Goal: Find specific page/section: Find specific page/section

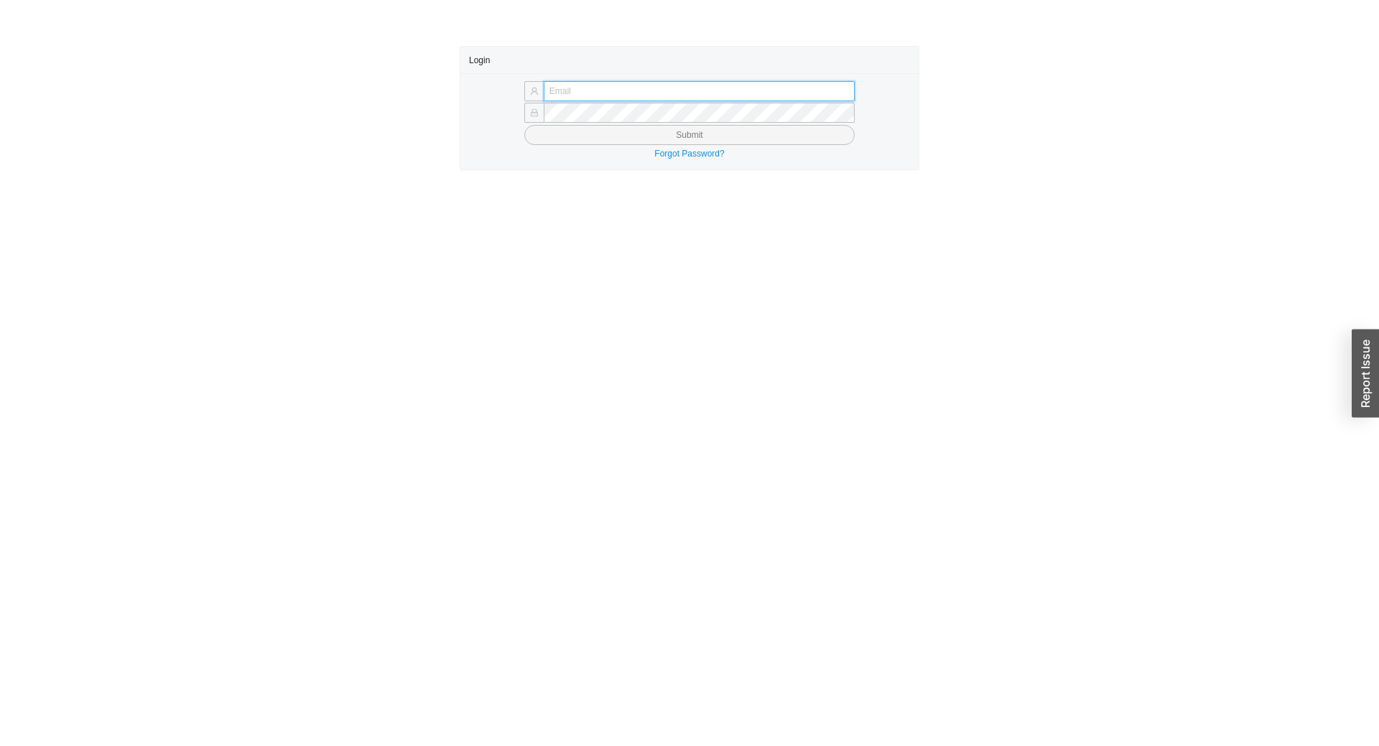
type input "[EMAIL_ADDRESS][DOMAIN_NAME]"
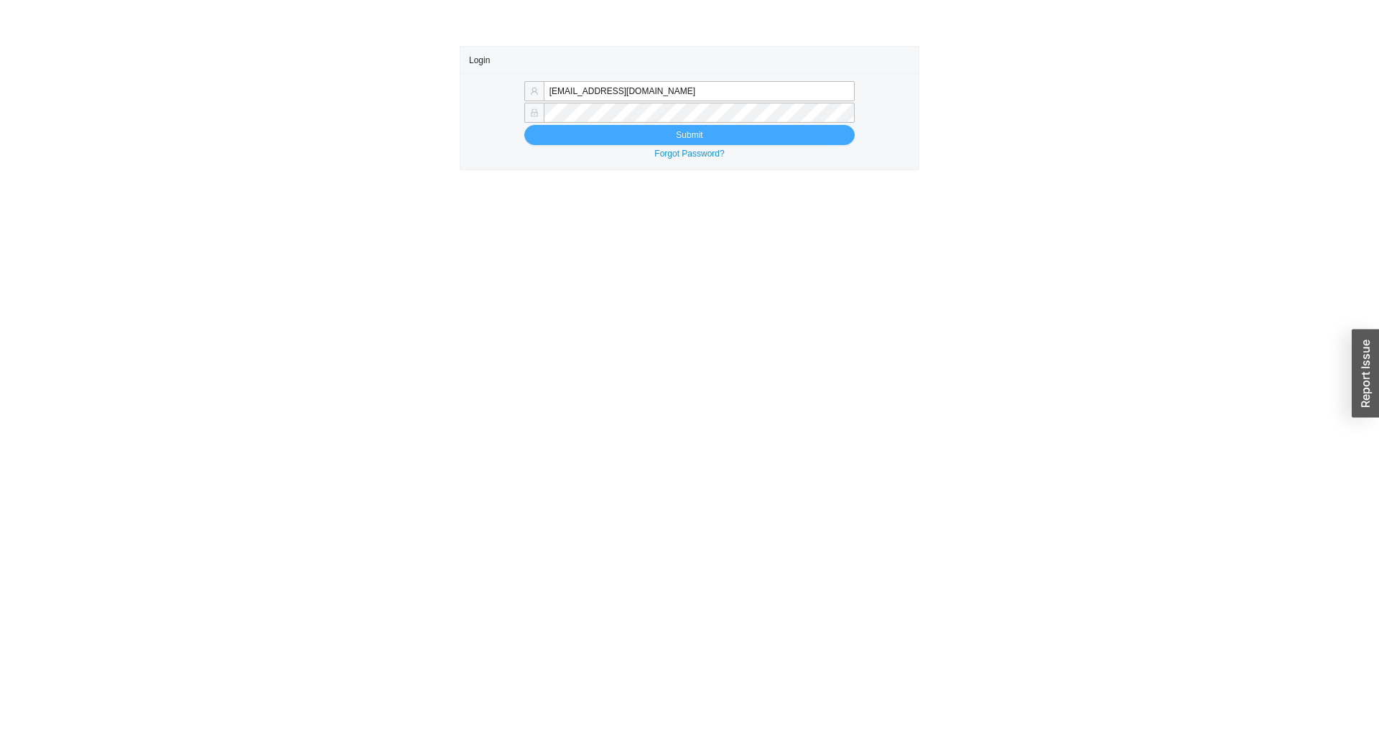
click at [627, 136] on button "Submit" at bounding box center [689, 135] width 330 height 20
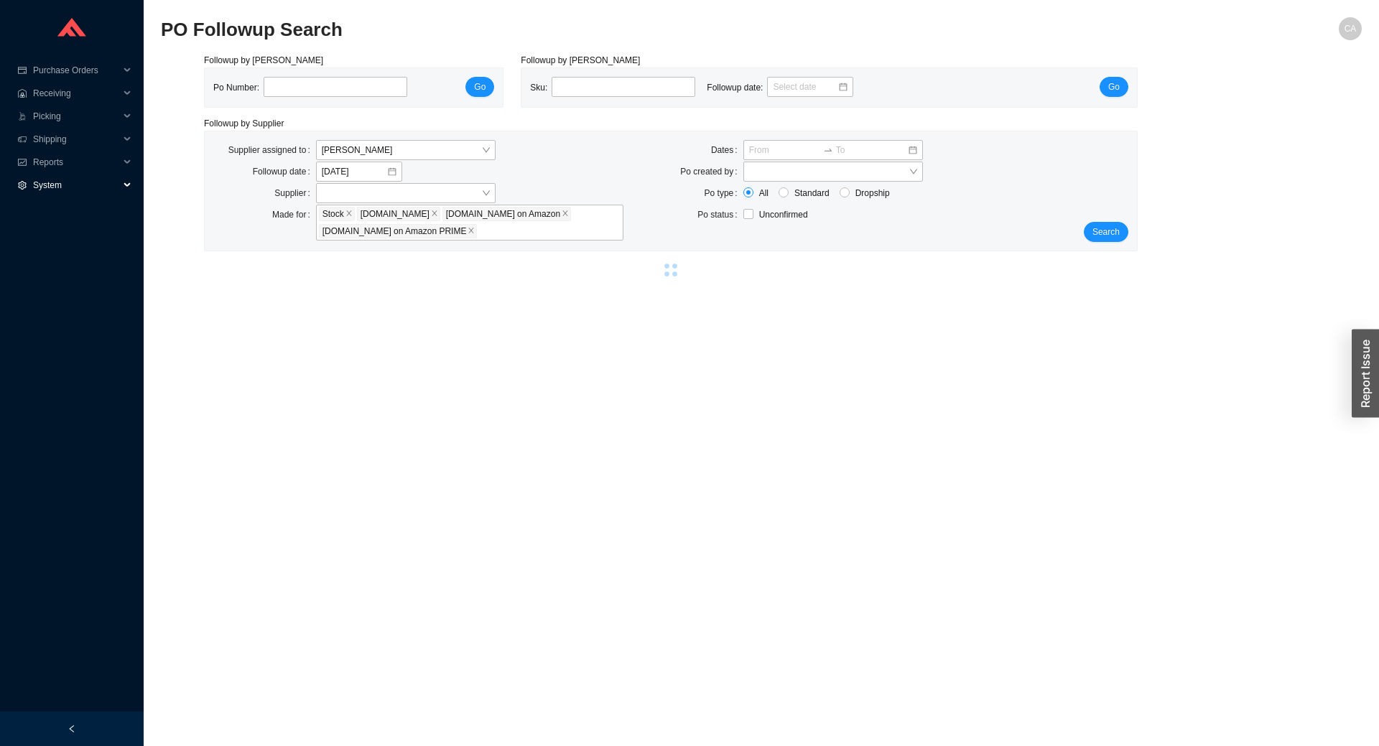
click at [45, 192] on span "System" at bounding box center [76, 185] width 86 height 23
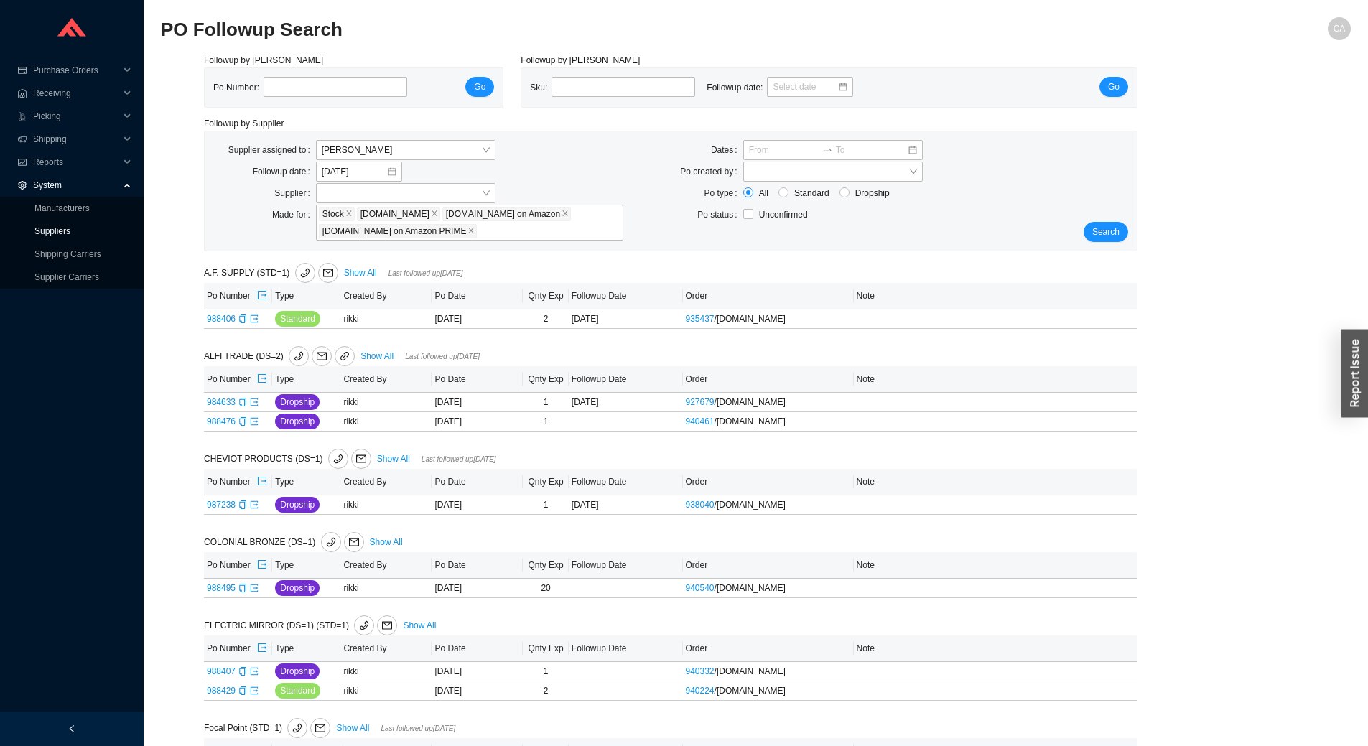
click at [46, 226] on link "Suppliers" at bounding box center [52, 231] width 36 height 10
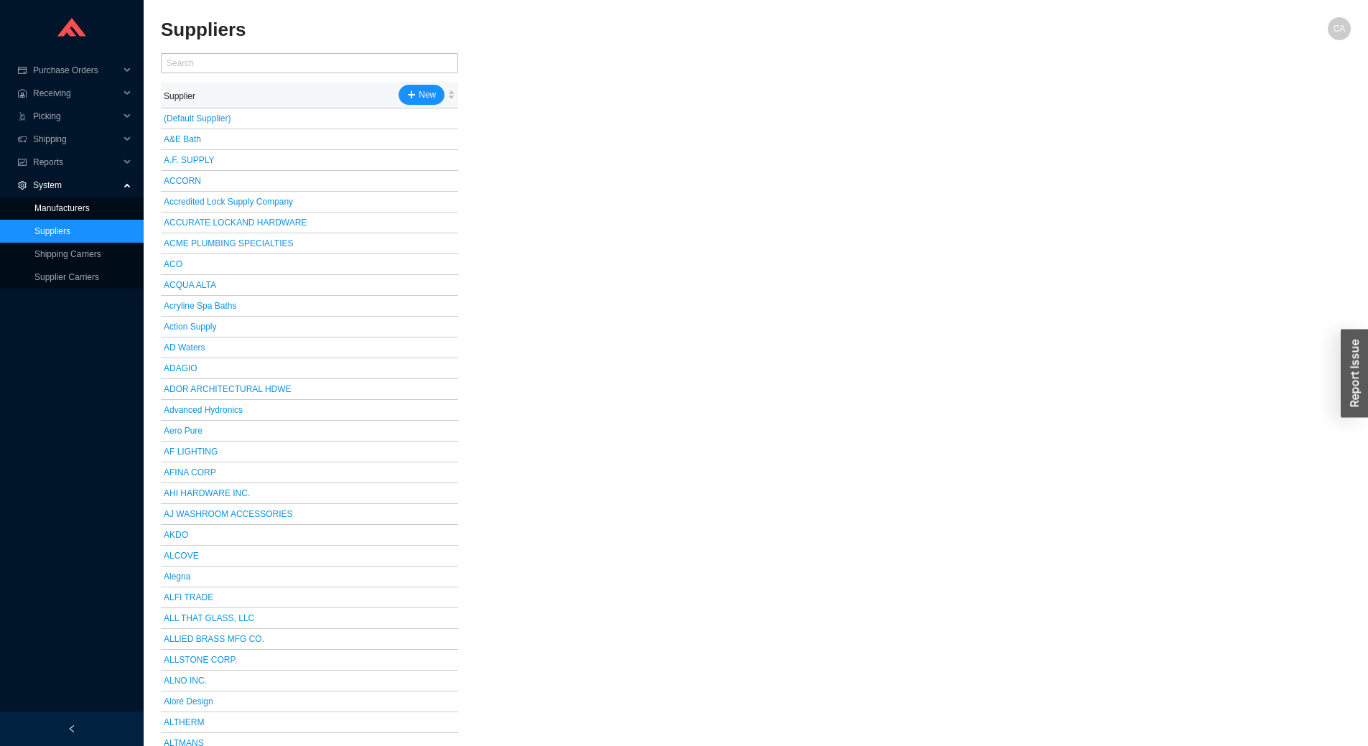
click at [52, 210] on link "Manufacturers" at bounding box center [61, 208] width 55 height 10
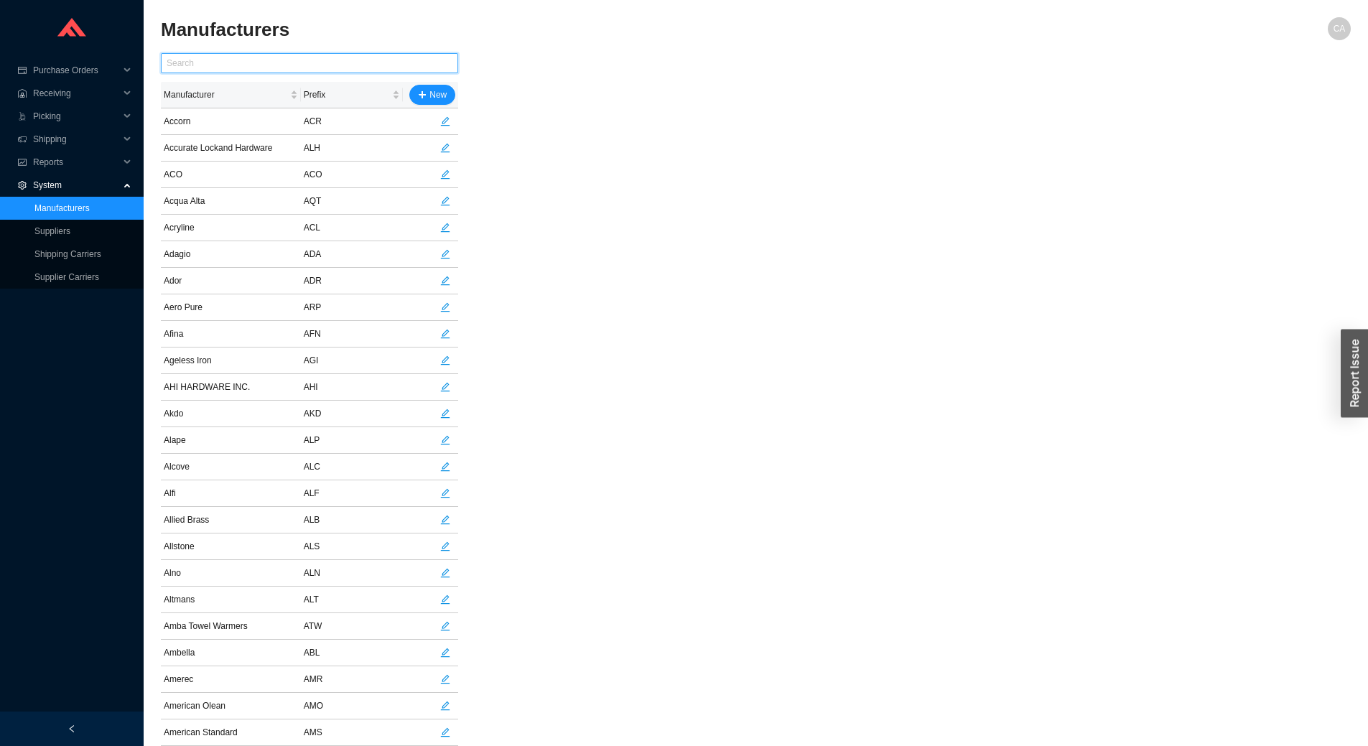
click at [260, 62] on input "text" at bounding box center [309, 63] width 297 height 20
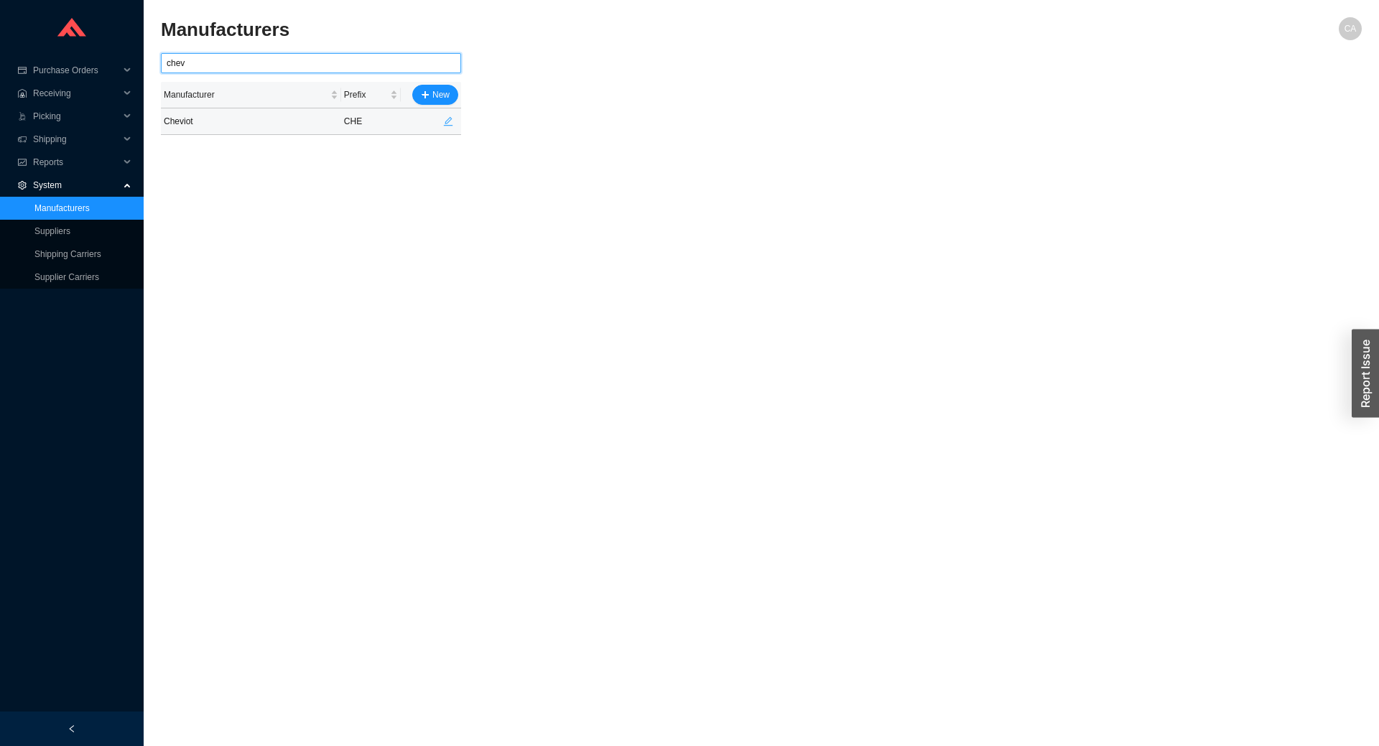
type input "chev"
click at [449, 124] on icon "edit" at bounding box center [448, 121] width 10 height 10
